Goal: Information Seeking & Learning: Learn about a topic

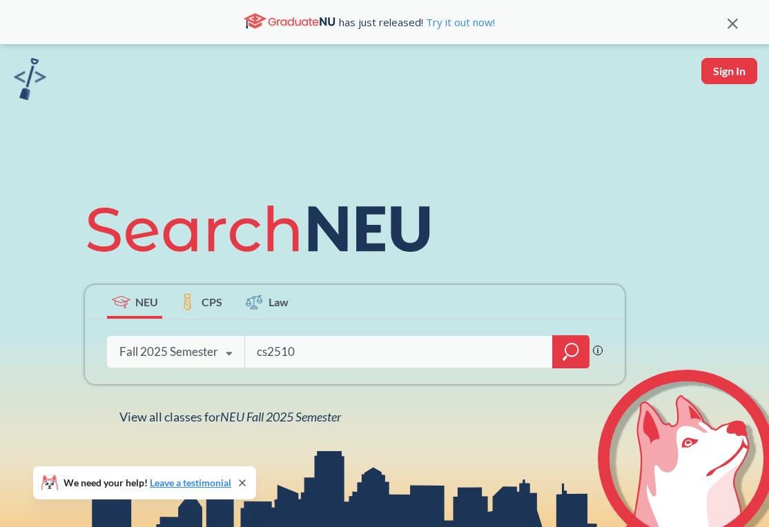
type input "cs2510"
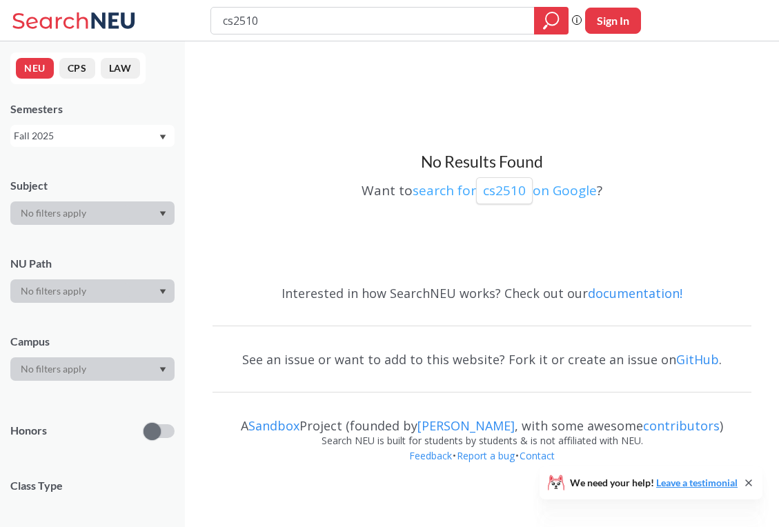
click at [510, 186] on p "cs2510" at bounding box center [504, 190] width 43 height 19
